Goal: Use online tool/utility: Utilize a website feature to perform a specific function

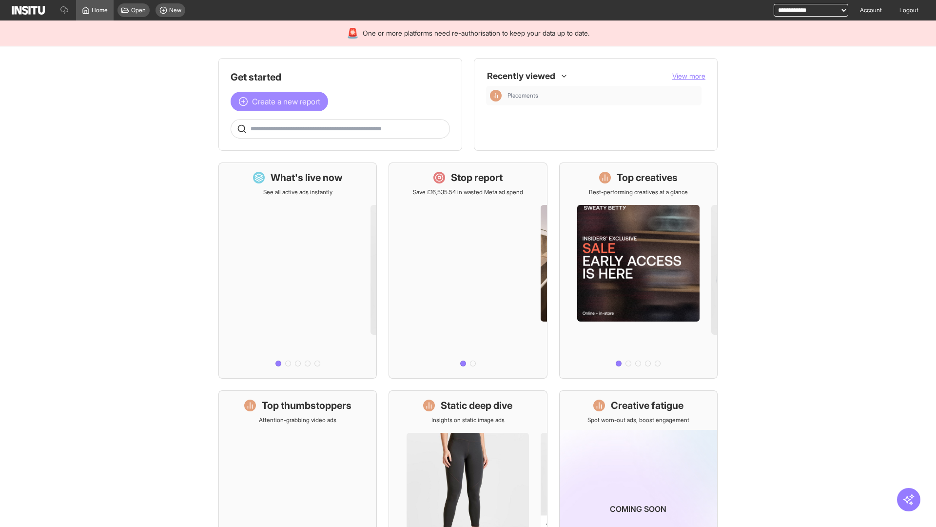
click at [282, 101] on span "Create a new report" at bounding box center [286, 102] width 68 height 12
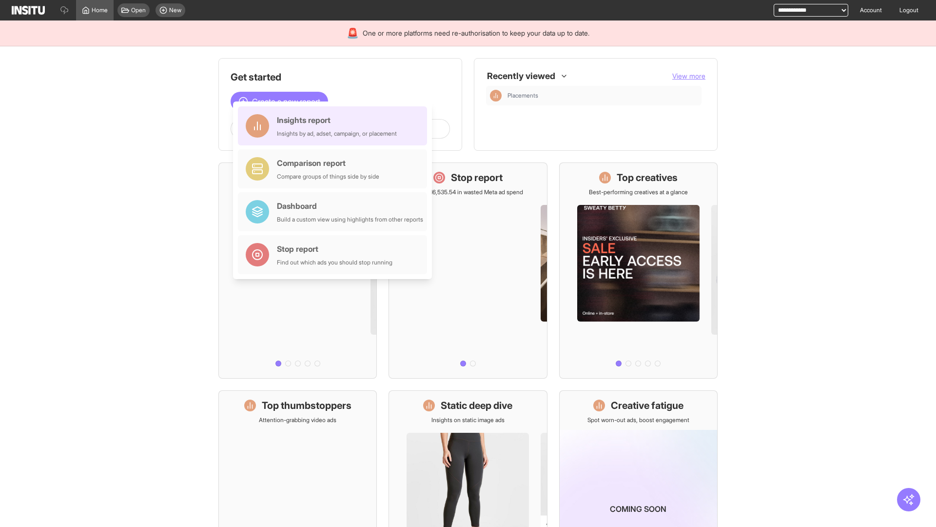
click at [335, 126] on div "Insights report Insights by ad, adset, campaign, or placement" at bounding box center [337, 125] width 120 height 23
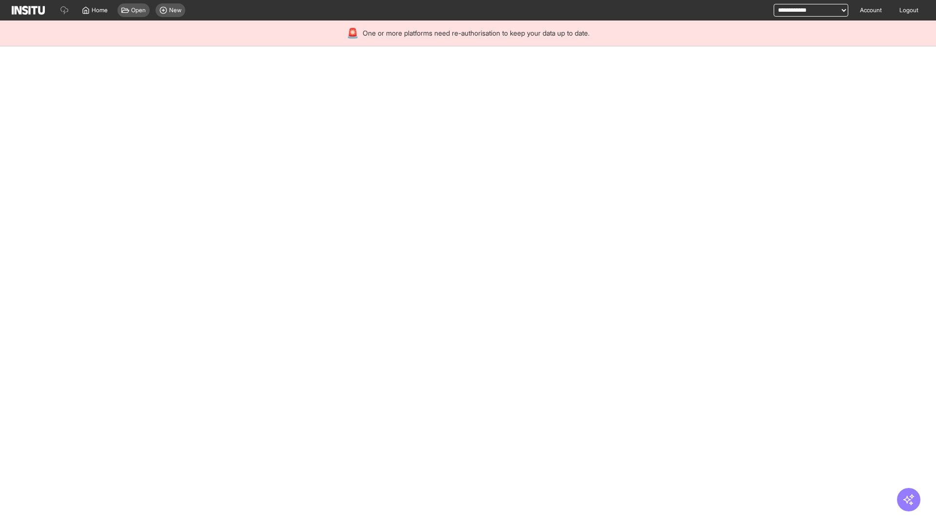
select select "**"
